Goal: Task Accomplishment & Management: Manage account settings

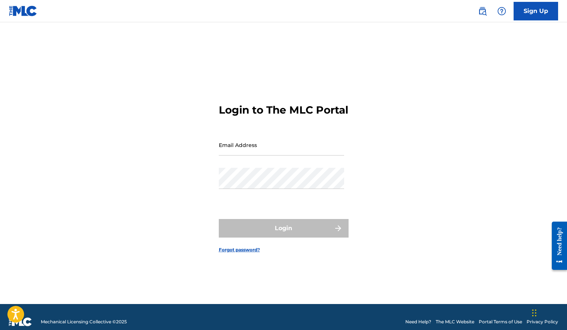
click at [257, 155] on input "Email Address" at bounding box center [281, 144] width 125 height 21
type input "[EMAIL_ADDRESS][DOMAIN_NAME]"
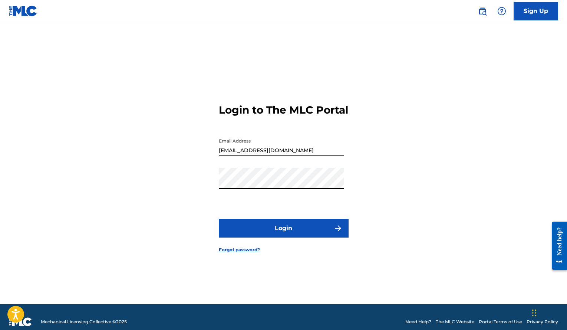
click at [219, 219] on button "Login" at bounding box center [284, 228] width 130 height 19
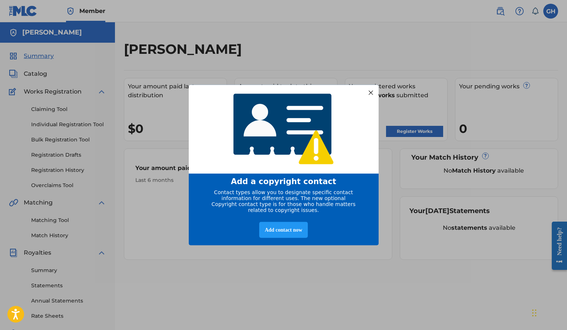
click at [371, 88] on div at bounding box center [371, 93] width 10 height 10
